Goal: Information Seeking & Learning: Check status

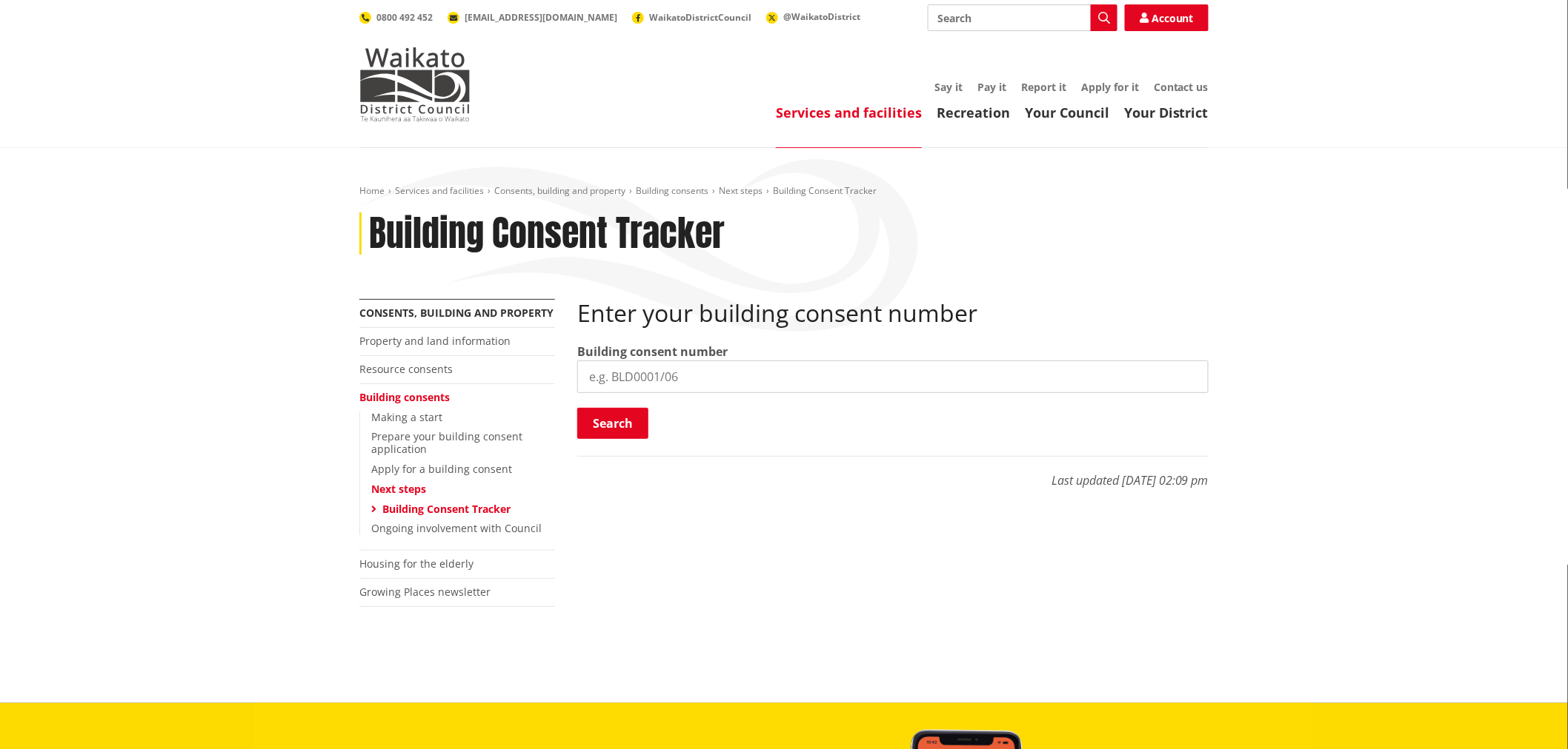
click at [608, 380] on input "search" at bounding box center [892, 376] width 631 height 33
paste input "BLD0206/26"
type input "BLD0206/26"
click at [601, 424] on button "Search" at bounding box center [613, 423] width 71 height 31
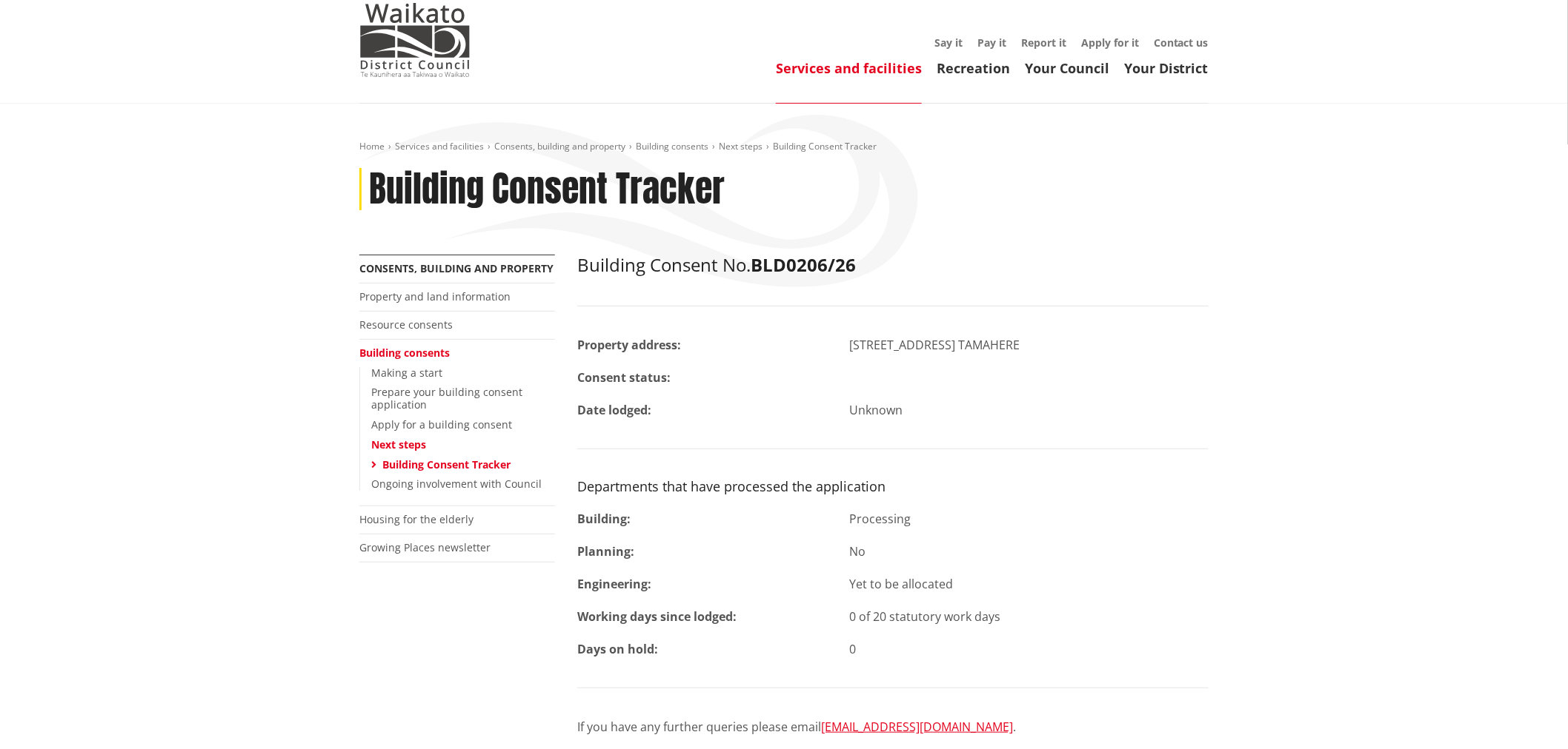
scroll to position [82, 0]
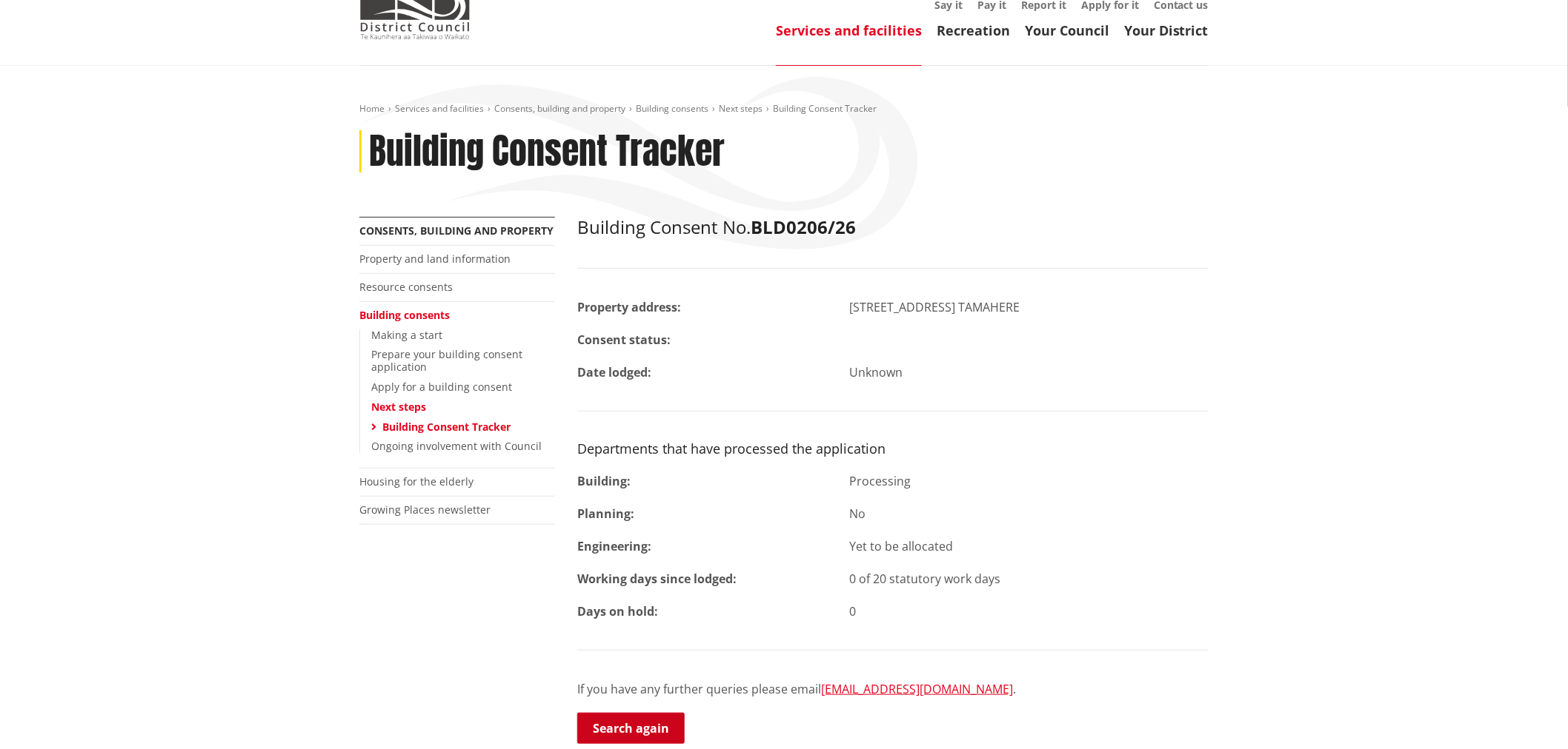
click at [645, 728] on link "Search again" at bounding box center [630, 729] width 107 height 31
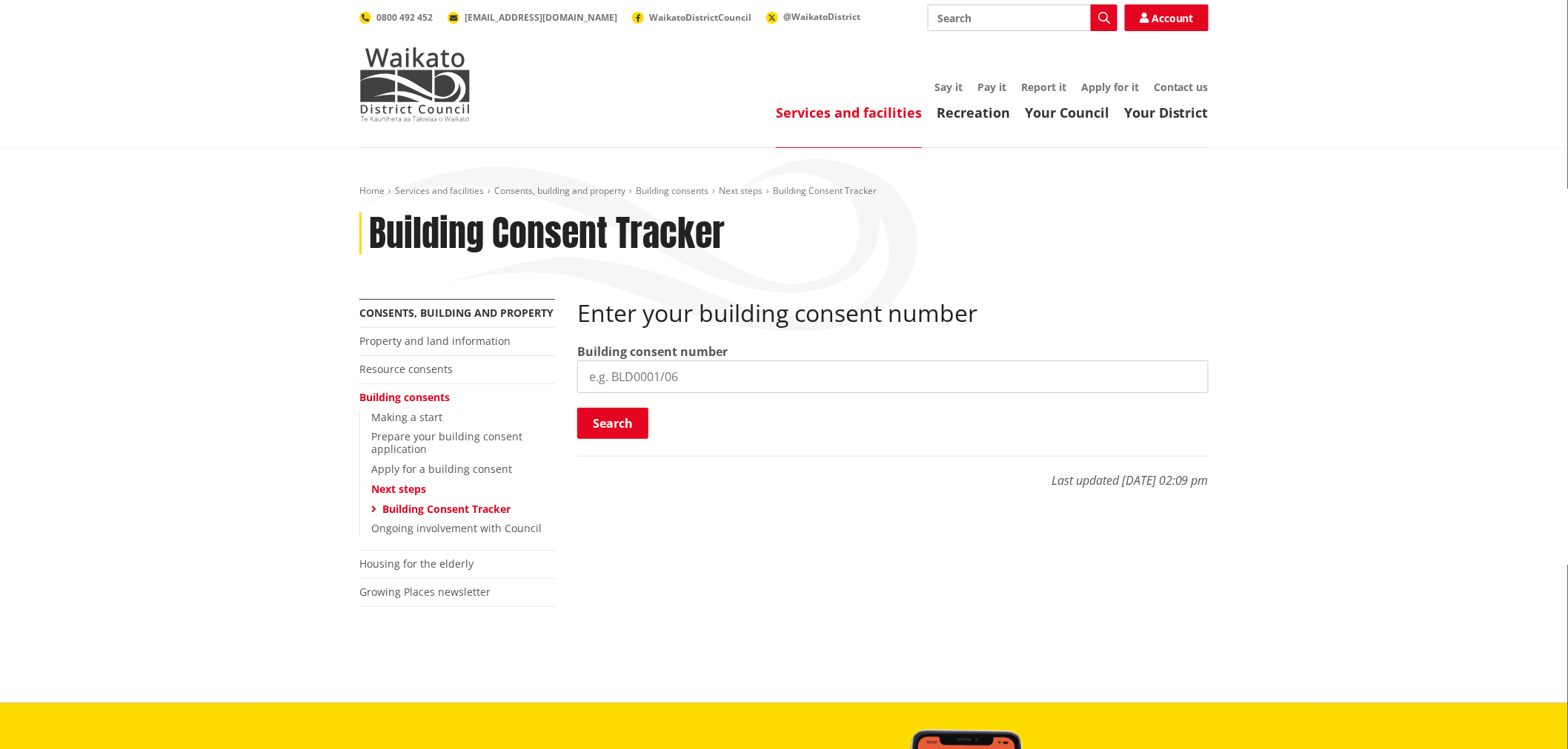
click at [720, 402] on div "Enter your building consent number Building consent number Search Searching..." at bounding box center [892, 370] width 631 height 141
click at [726, 383] on input "search" at bounding box center [892, 376] width 631 height 33
paste input "BLD0172/26"
type input "BLD0172/26"
click at [607, 422] on button "Search" at bounding box center [613, 423] width 71 height 31
